Goal: Transaction & Acquisition: Purchase product/service

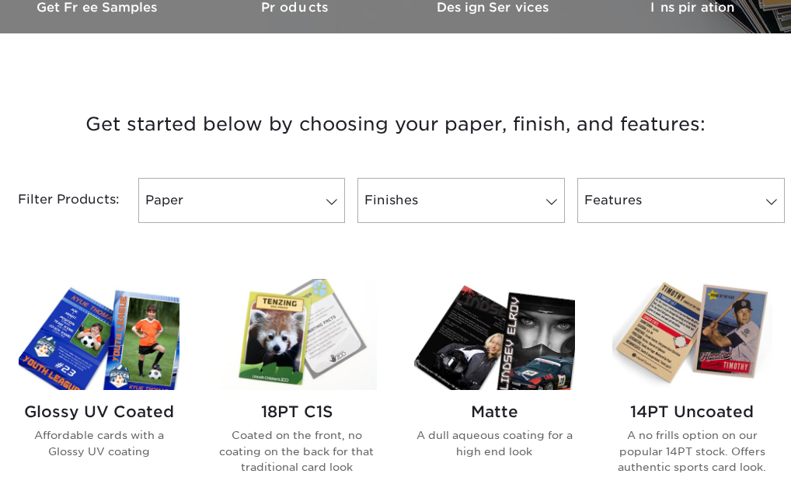
scroll to position [540, 0]
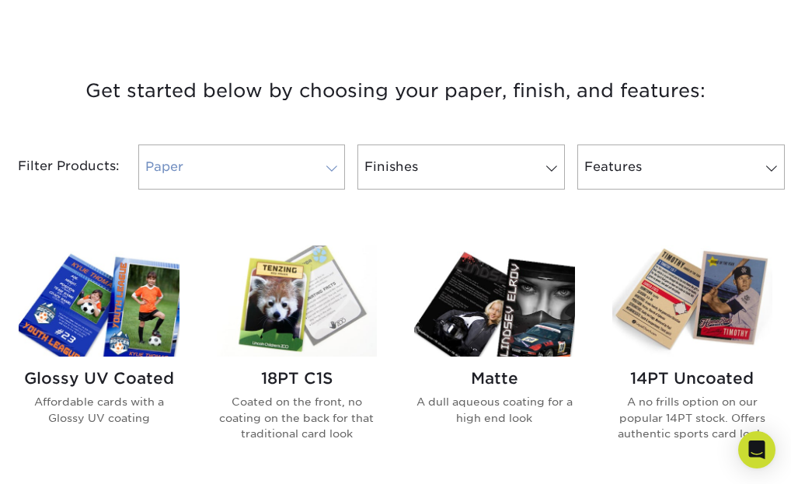
click at [337, 176] on link "Paper" at bounding box center [242, 167] width 208 height 45
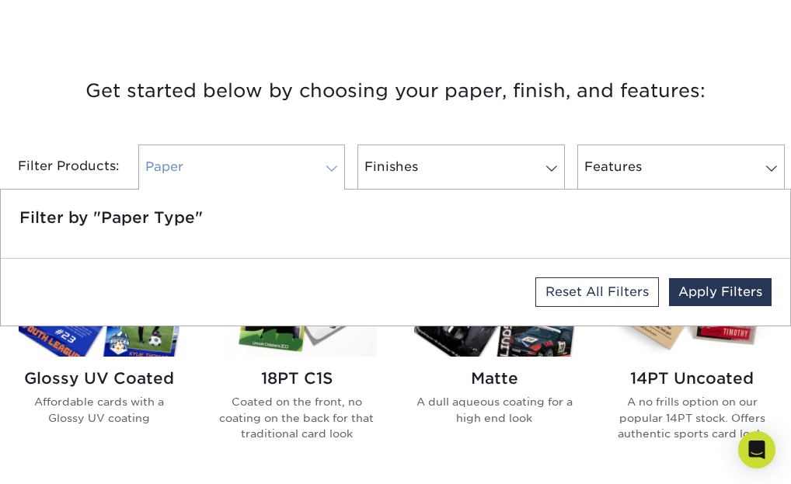
click at [335, 169] on span at bounding box center [332, 168] width 22 height 12
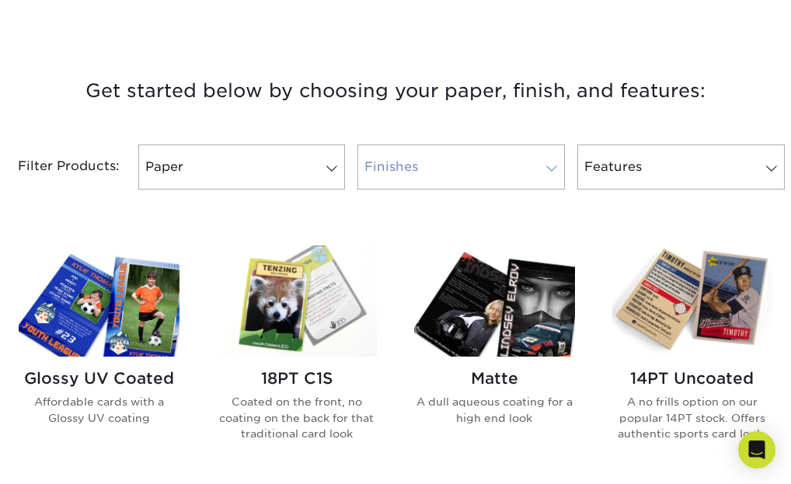
click at [473, 170] on link "Finishes" at bounding box center [462, 167] width 208 height 45
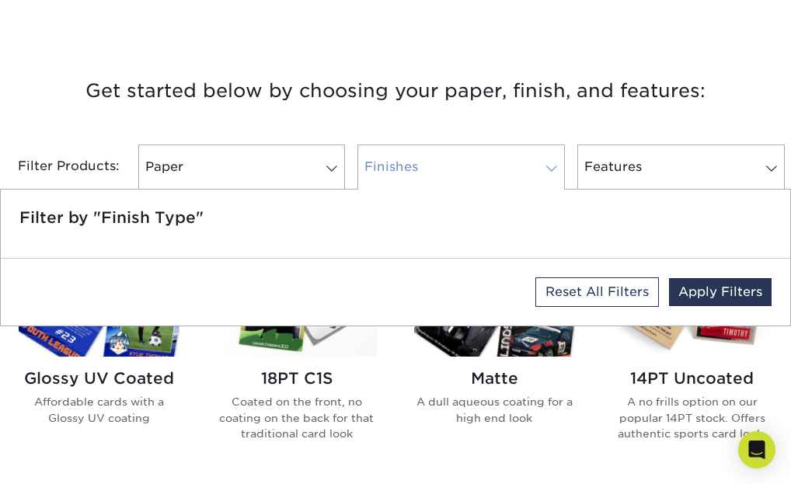
click at [473, 171] on link "Finishes" at bounding box center [462, 167] width 208 height 45
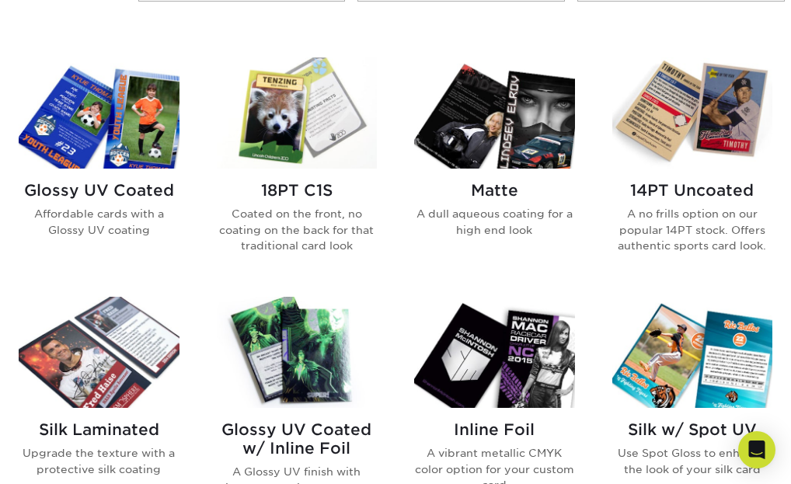
scroll to position [734, 0]
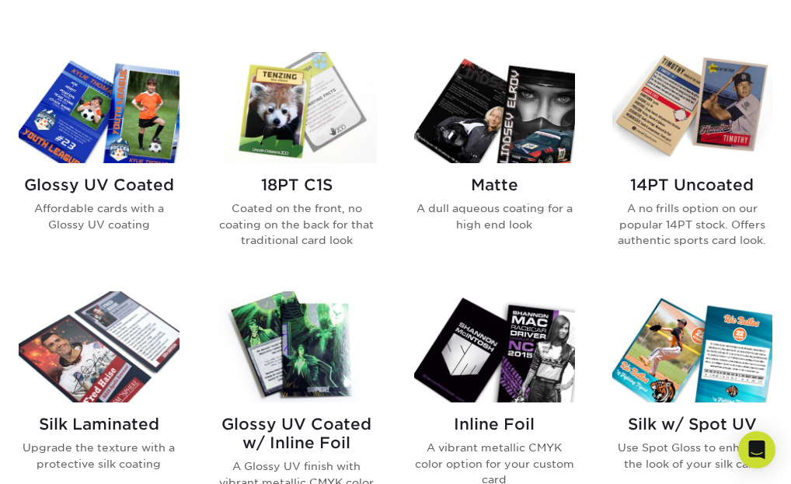
click at [712, 131] on img at bounding box center [693, 107] width 161 height 111
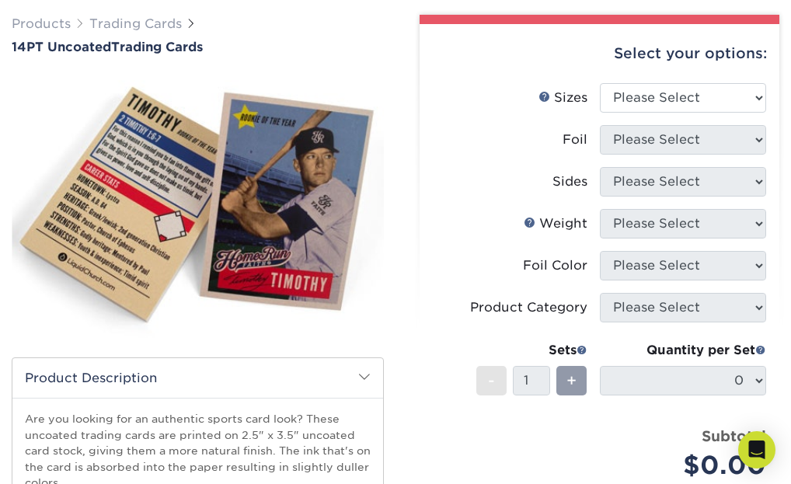
scroll to position [94, 0]
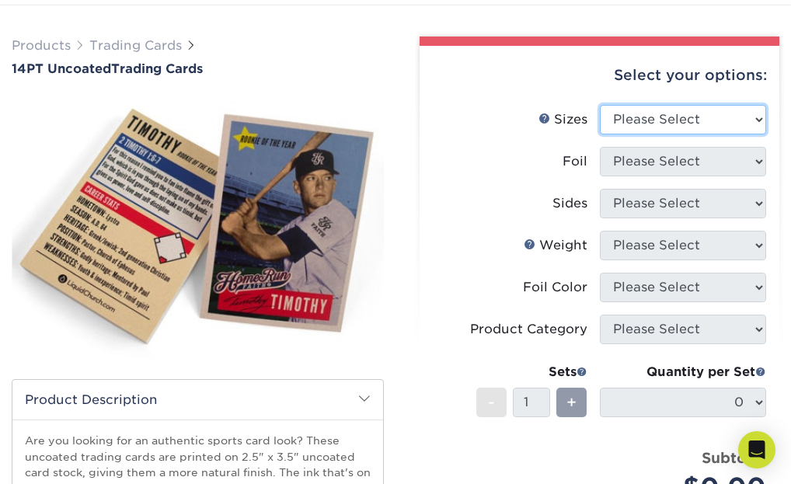
click at [689, 119] on select "Please Select 2.5" x 3.5"" at bounding box center [683, 120] width 167 height 30
select select "2.50x3.50"
click at [600, 105] on select "Please Select 2.5" x 3.5"" at bounding box center [683, 120] width 167 height 30
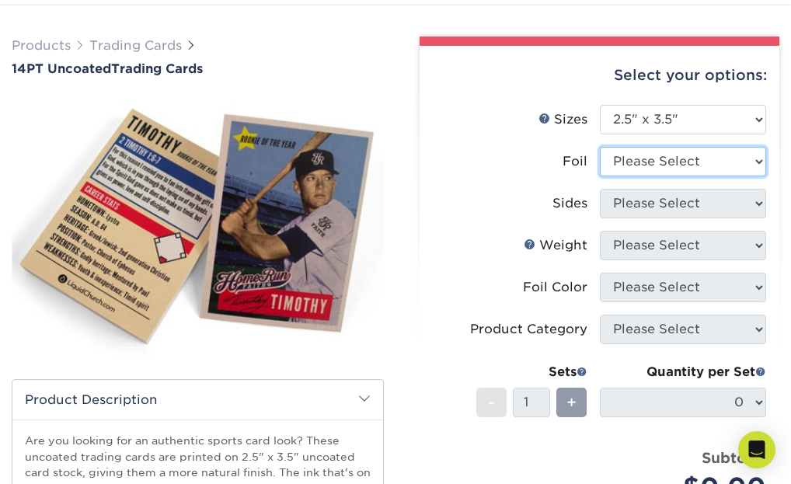
click at [683, 162] on select "Please Select Yes No" at bounding box center [683, 162] width 167 height 30
select select "1"
click at [600, 147] on select "Please Select Yes No" at bounding box center [683, 162] width 167 height 30
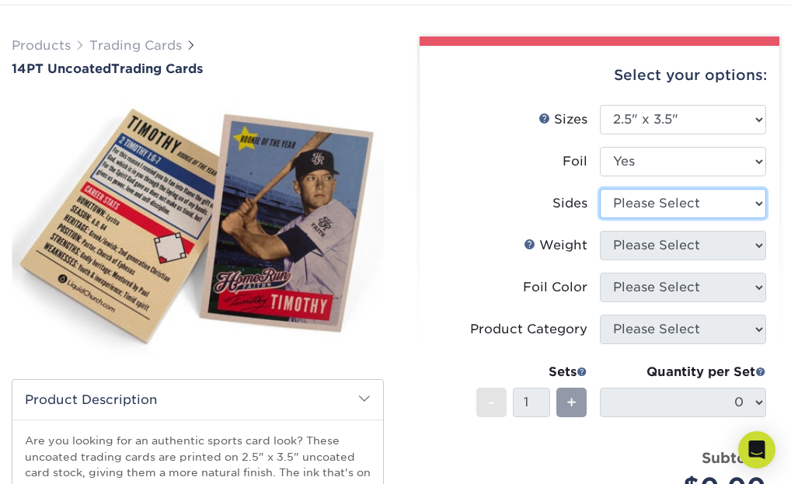
click at [684, 211] on select "Please Select Print Both Sides - Foil Both Sides Print Both Sides - Foil Front …" at bounding box center [683, 204] width 167 height 30
select select "34527644-b4fd-4ffb-9092-1318eefcd9d9"
click at [600, 189] on select "Please Select Print Both Sides - Foil Both Sides Print Both Sides - Foil Front …" at bounding box center [683, 204] width 167 height 30
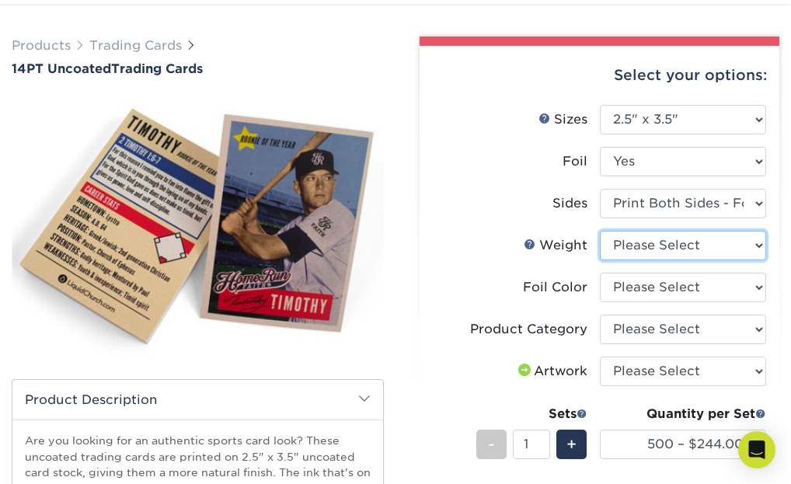
click at [691, 239] on select "Please Select 14PT Uncoated" at bounding box center [683, 246] width 167 height 30
select select "14PT Uncoated"
click at [600, 231] on select "Please Select 14PT Uncoated" at bounding box center [683, 246] width 167 height 30
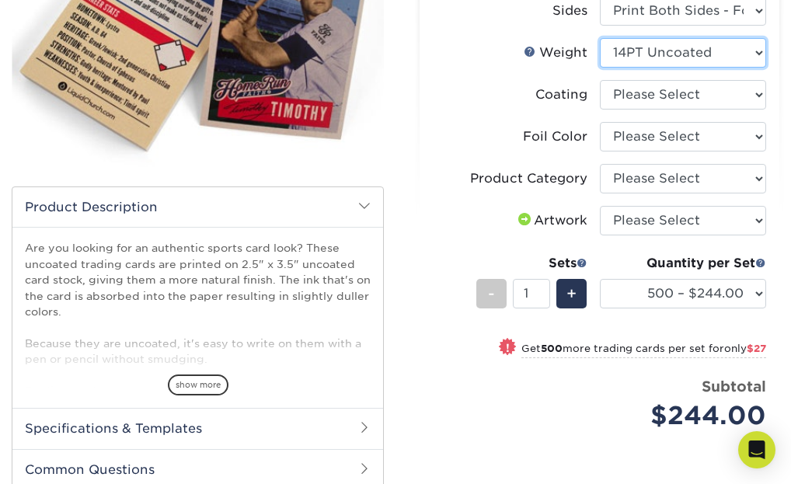
scroll to position [282, 0]
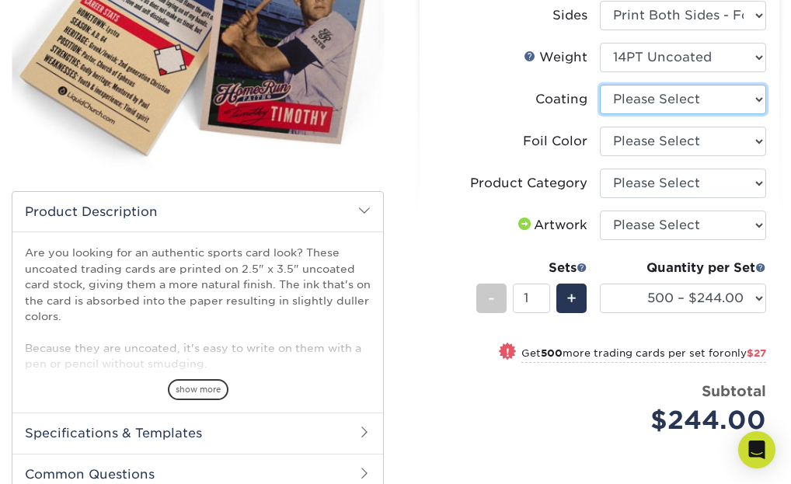
click at [651, 99] on select at bounding box center [683, 100] width 167 height 30
click at [600, 85] on select at bounding box center [683, 100] width 167 height 30
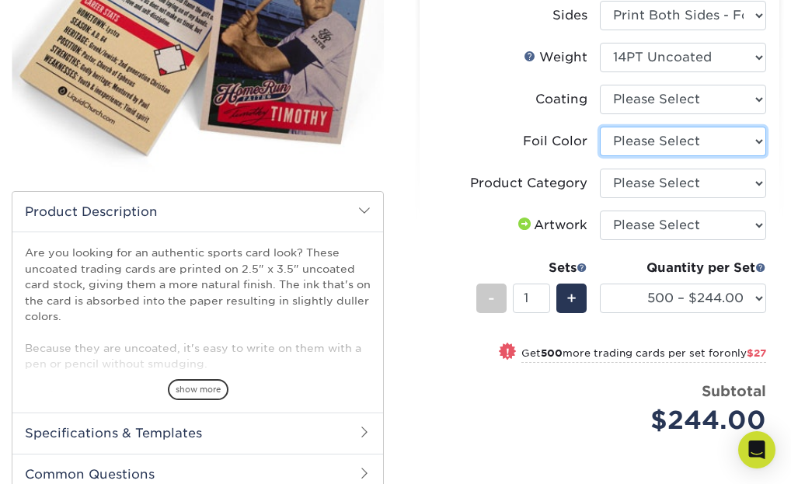
click at [638, 144] on select "Please Select Silver Foil Rose Gold Foil Red Foil Gold Foil Copper Foil Black F…" at bounding box center [683, 142] width 167 height 30
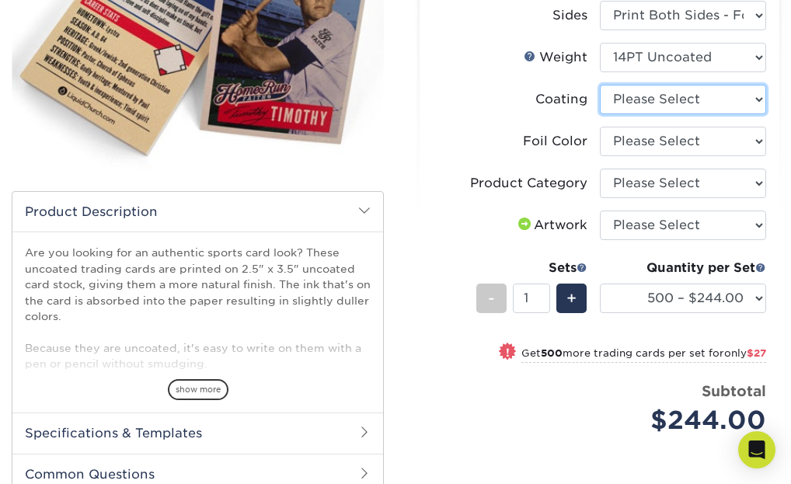
click at [654, 98] on select at bounding box center [683, 100] width 167 height 30
select select "3e7618de-abca-4bda-9f97-8b9129e913d8"
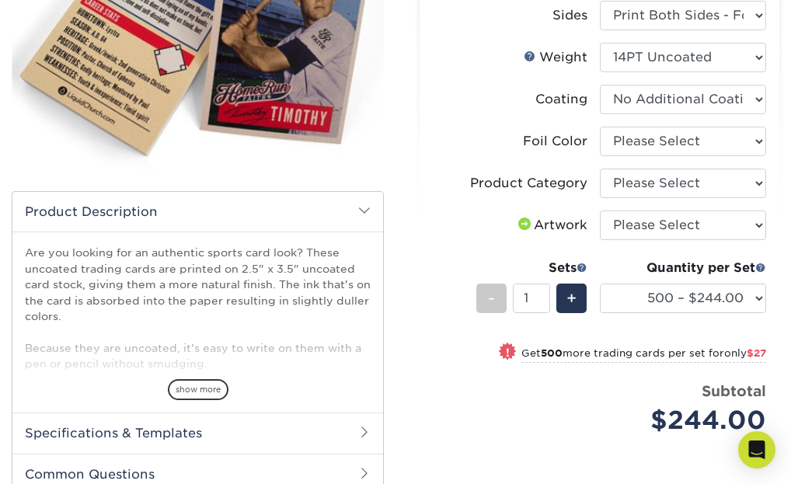
click at [600, 85] on select at bounding box center [683, 100] width 167 height 30
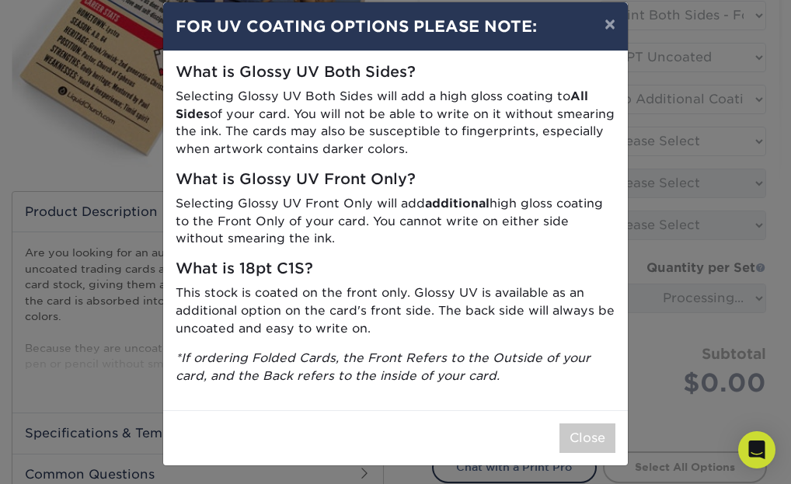
scroll to position [24, 0]
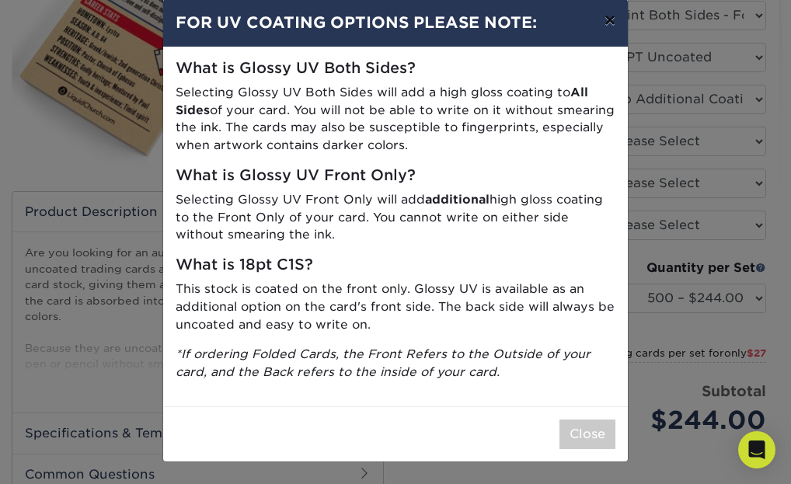
click at [614, 23] on button "×" at bounding box center [610, 20] width 36 height 44
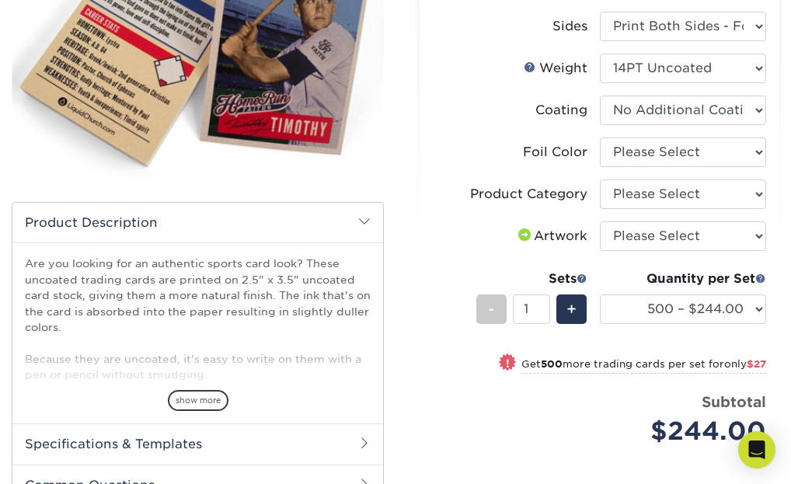
scroll to position [272, 0]
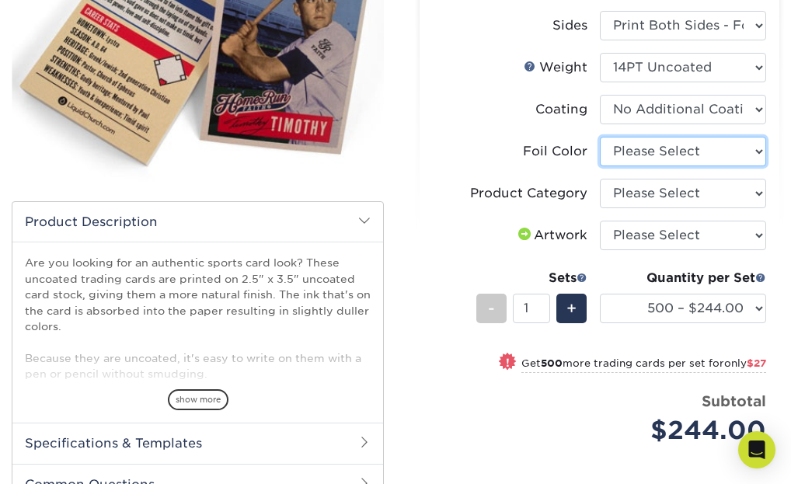
click at [657, 159] on select "Please Select Silver Foil Rose Gold Foil Red Foil Gold Foil Copper Foil Black F…" at bounding box center [683, 152] width 167 height 30
click at [600, 137] on select "Please Select Silver Foil Rose Gold Foil Red Foil Gold Foil Copper Foil Black F…" at bounding box center [683, 152] width 167 height 30
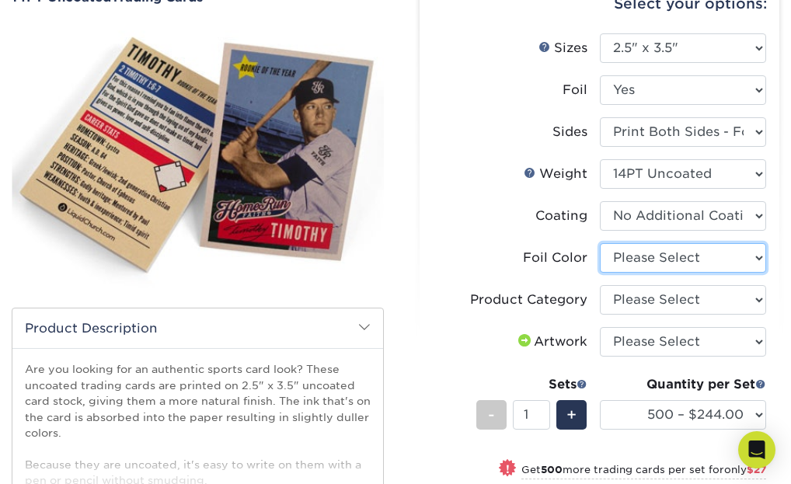
scroll to position [157, 0]
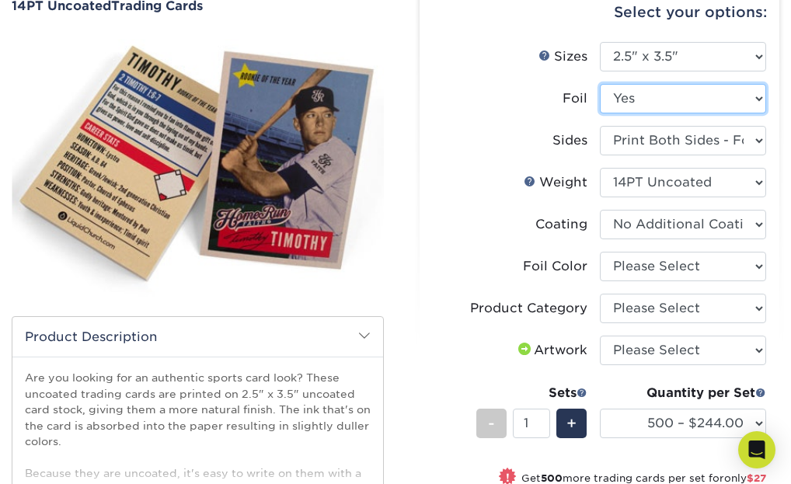
click at [654, 99] on select "Please Select Yes No" at bounding box center [683, 99] width 167 height 30
select select "0"
click at [600, 84] on select "Please Select Yes No" at bounding box center [683, 99] width 167 height 30
select select "-1"
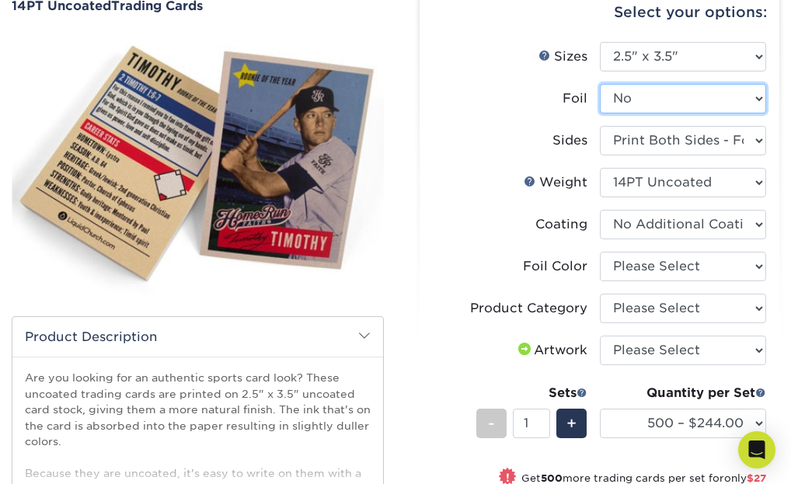
select select "-1"
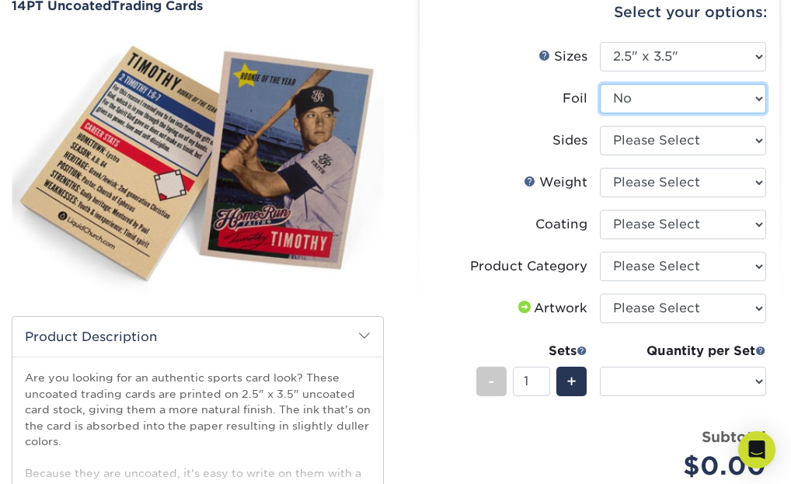
scroll to position [166, 0]
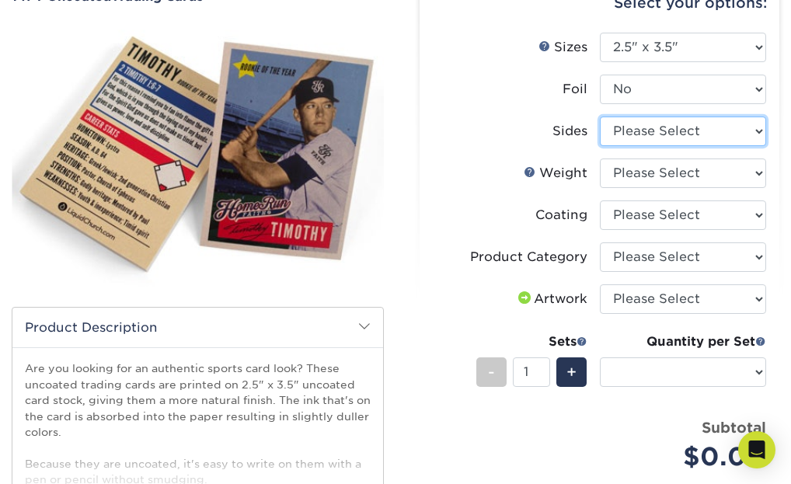
click at [669, 124] on select "Please Select Print Both Sides Print Front Only" at bounding box center [683, 132] width 167 height 30
select select "13abbda7-1d64-4f25-8bb2-c179b224825d"
click at [600, 117] on select "Please Select Print Both Sides Print Front Only" at bounding box center [683, 132] width 167 height 30
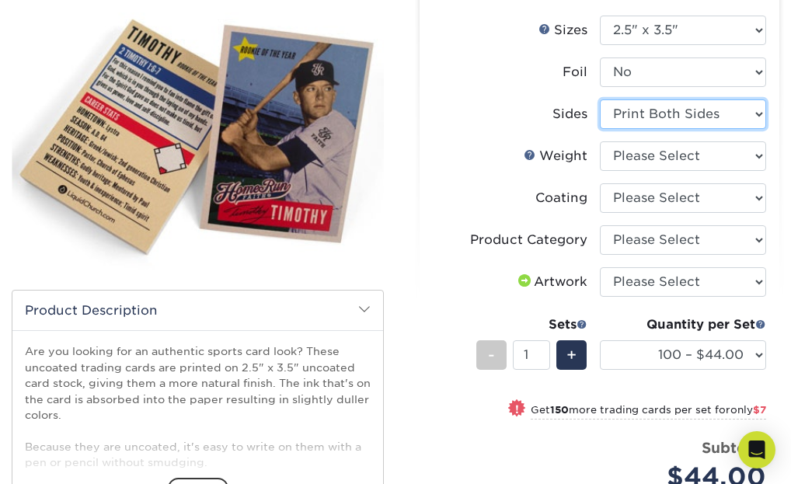
scroll to position [184, 0]
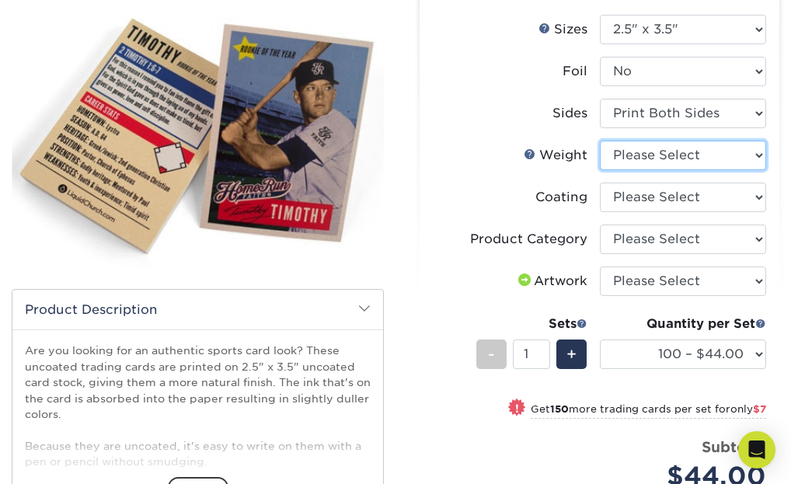
click at [669, 162] on select "Please Select 14PT Uncoated" at bounding box center [683, 156] width 167 height 30
select select "14PT Uncoated"
click at [600, 141] on select "Please Select 14PT Uncoated" at bounding box center [683, 156] width 167 height 30
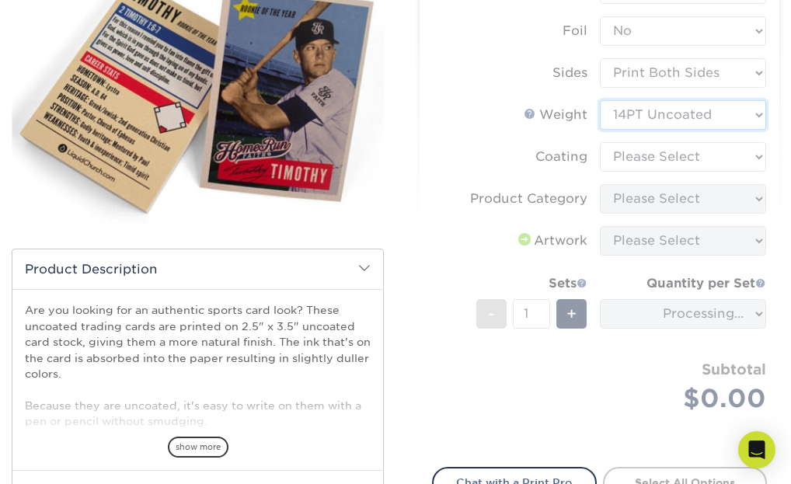
scroll to position [230, 0]
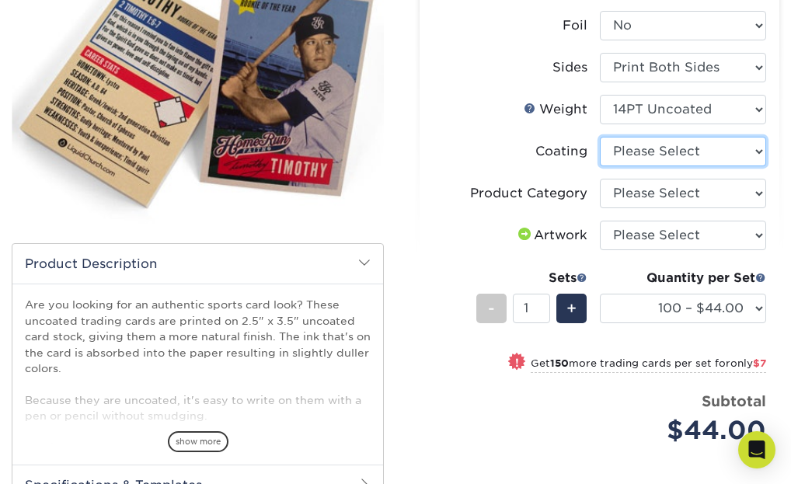
click at [671, 163] on select at bounding box center [683, 152] width 167 height 30
select select "3e7618de-abca-4bda-9f97-8b9129e913d8"
click at [600, 137] on select at bounding box center [683, 152] width 167 height 30
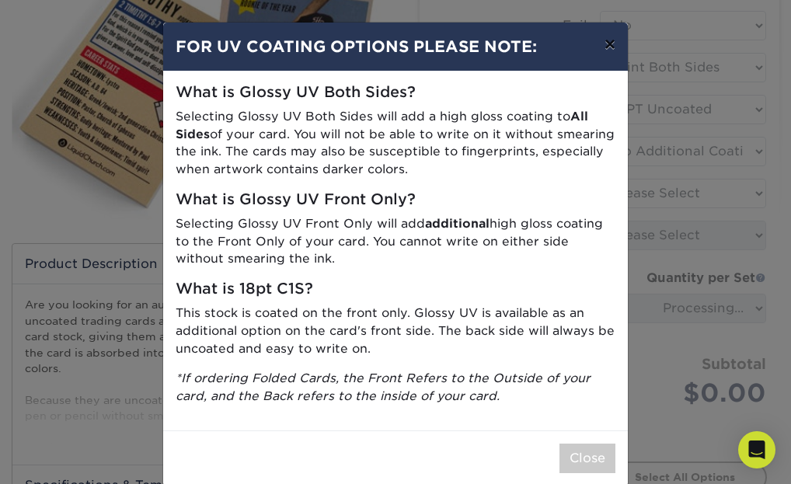
click at [616, 44] on button "×" at bounding box center [610, 45] width 36 height 44
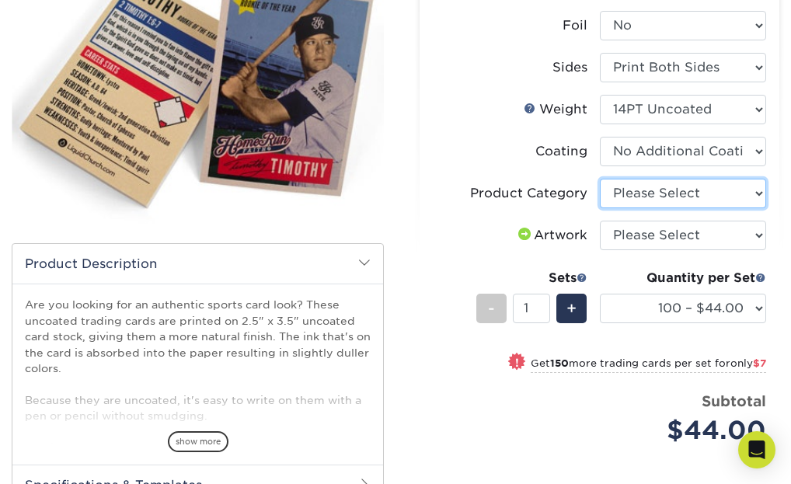
click at [683, 199] on select "Please Select Trading Cards" at bounding box center [683, 194] width 167 height 30
select select "c2f9bce9-36c2-409d-b101-c29d9d031e18"
click at [600, 179] on select "Please Select Trading Cards" at bounding box center [683, 194] width 167 height 30
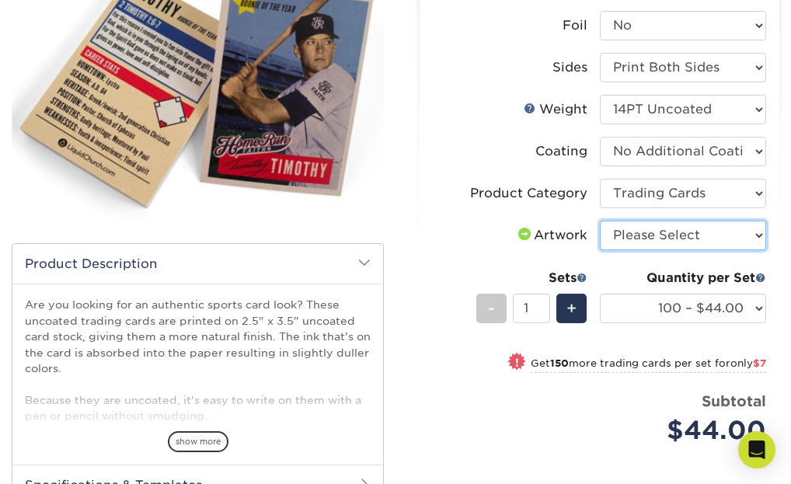
click at [686, 239] on select "Please Select I will upload files I need a design - $100" at bounding box center [683, 236] width 167 height 30
select select "upload"
click at [600, 221] on select "Please Select I will upload files I need a design - $100" at bounding box center [683, 236] width 167 height 30
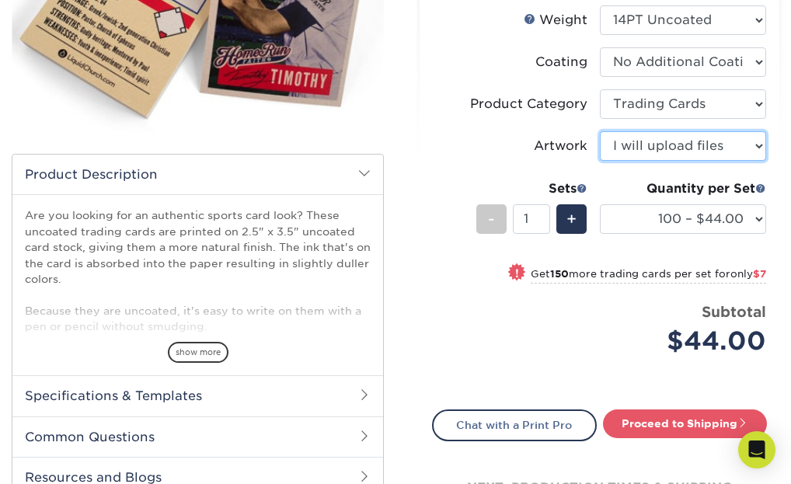
scroll to position [339, 0]
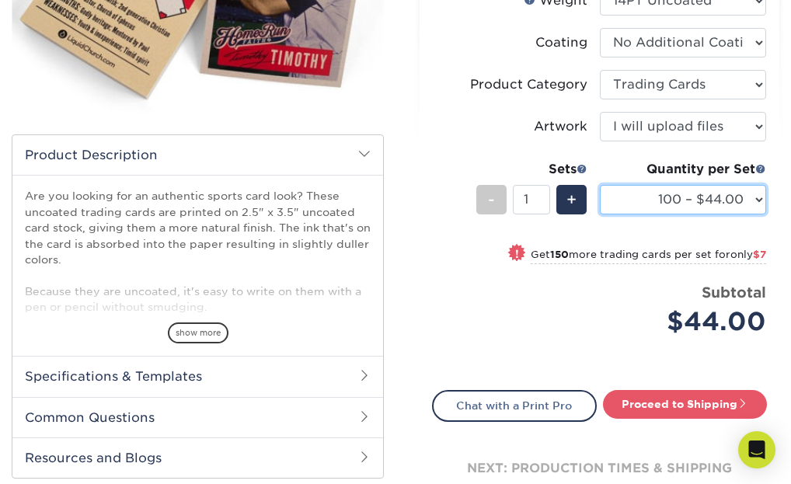
click at [723, 204] on select "100 – $44.00 250 – $51.00 500 – $54.00 1000 – $78.00 2500 – $148.00 5000 – $198…" at bounding box center [683, 200] width 167 height 30
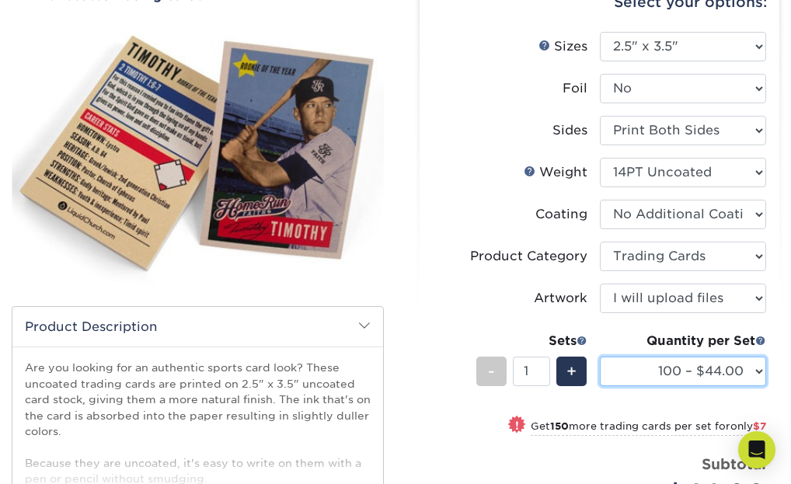
scroll to position [16, 0]
